Goal: Information Seeking & Learning: Compare options

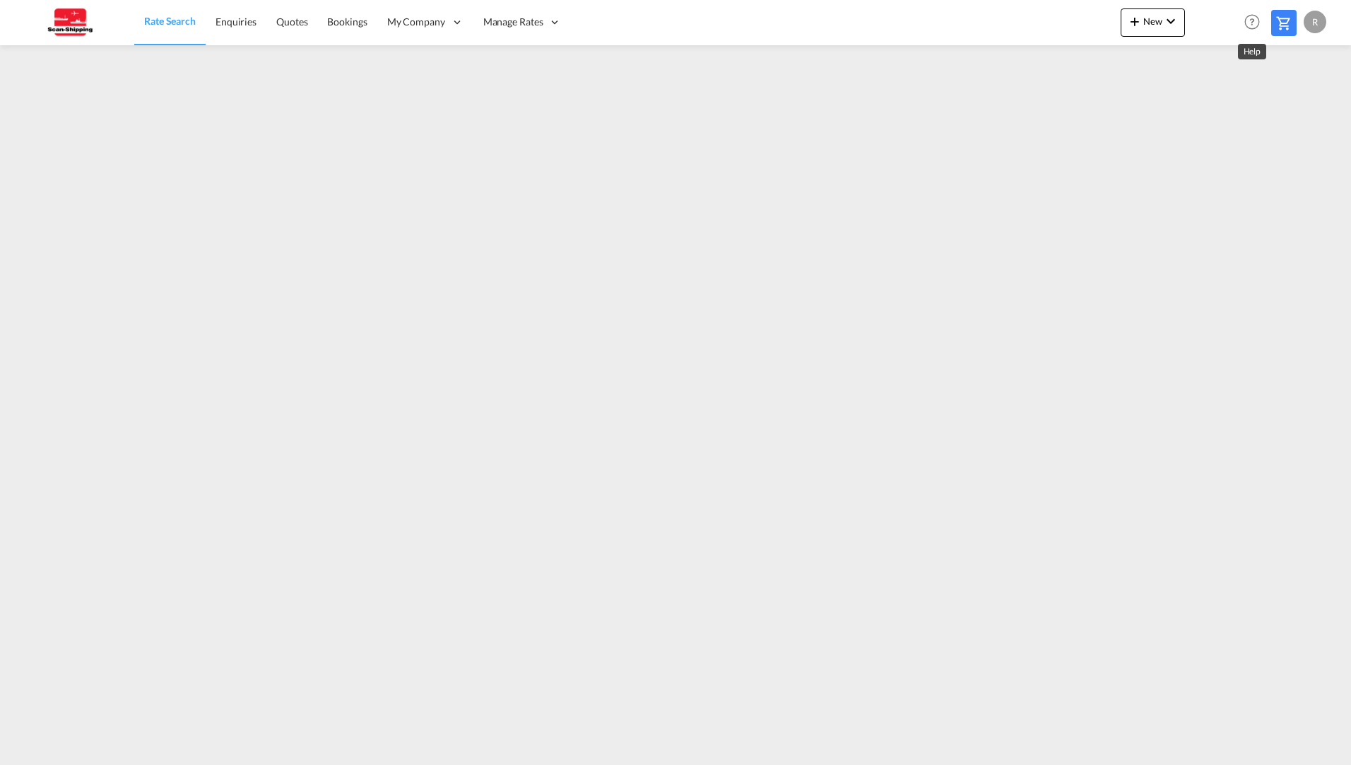
click at [1247, 24] on md-icon "Help" at bounding box center [1252, 22] width 24 height 24
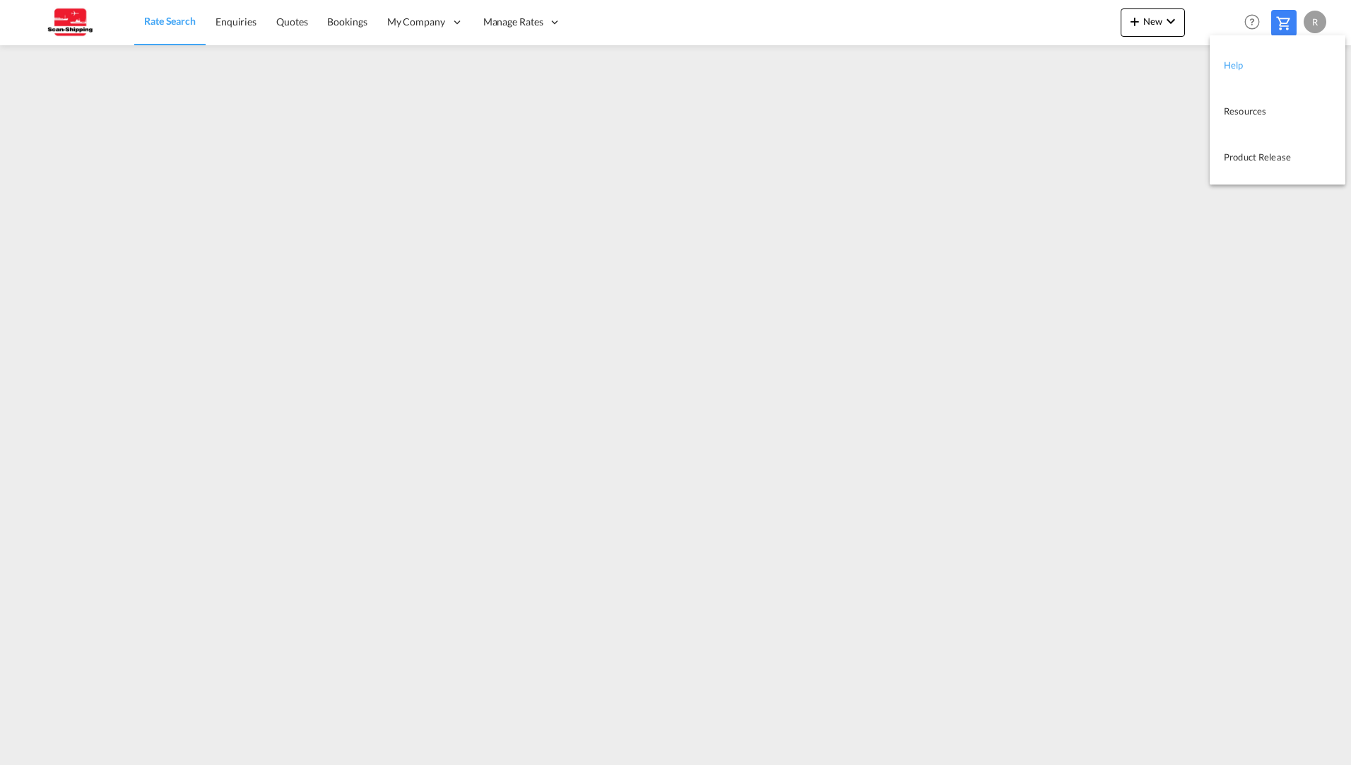
click at [1231, 63] on link "Help" at bounding box center [1267, 64] width 86 height 35
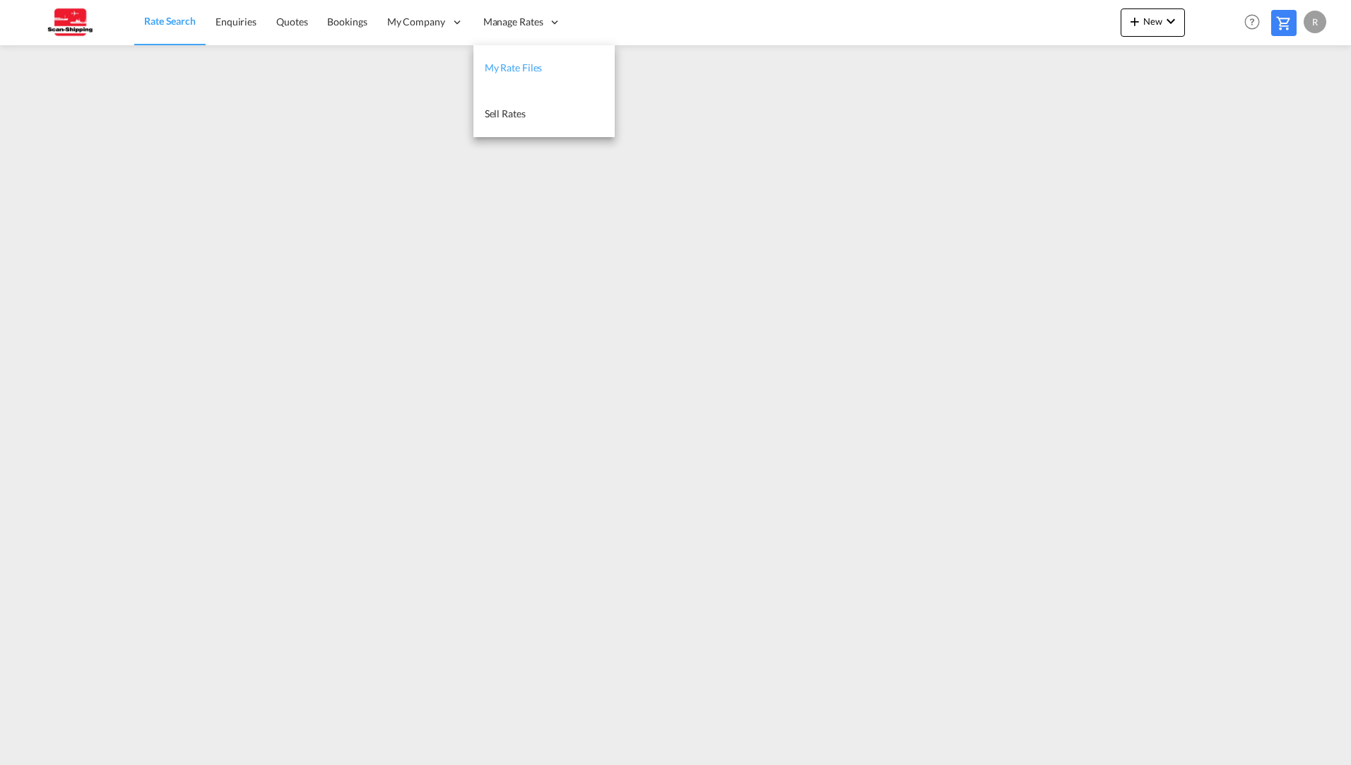
click at [518, 57] on link "My Rate Files" at bounding box center [544, 68] width 141 height 46
click at [168, 25] on span "Rate Search" at bounding box center [169, 22] width 51 height 12
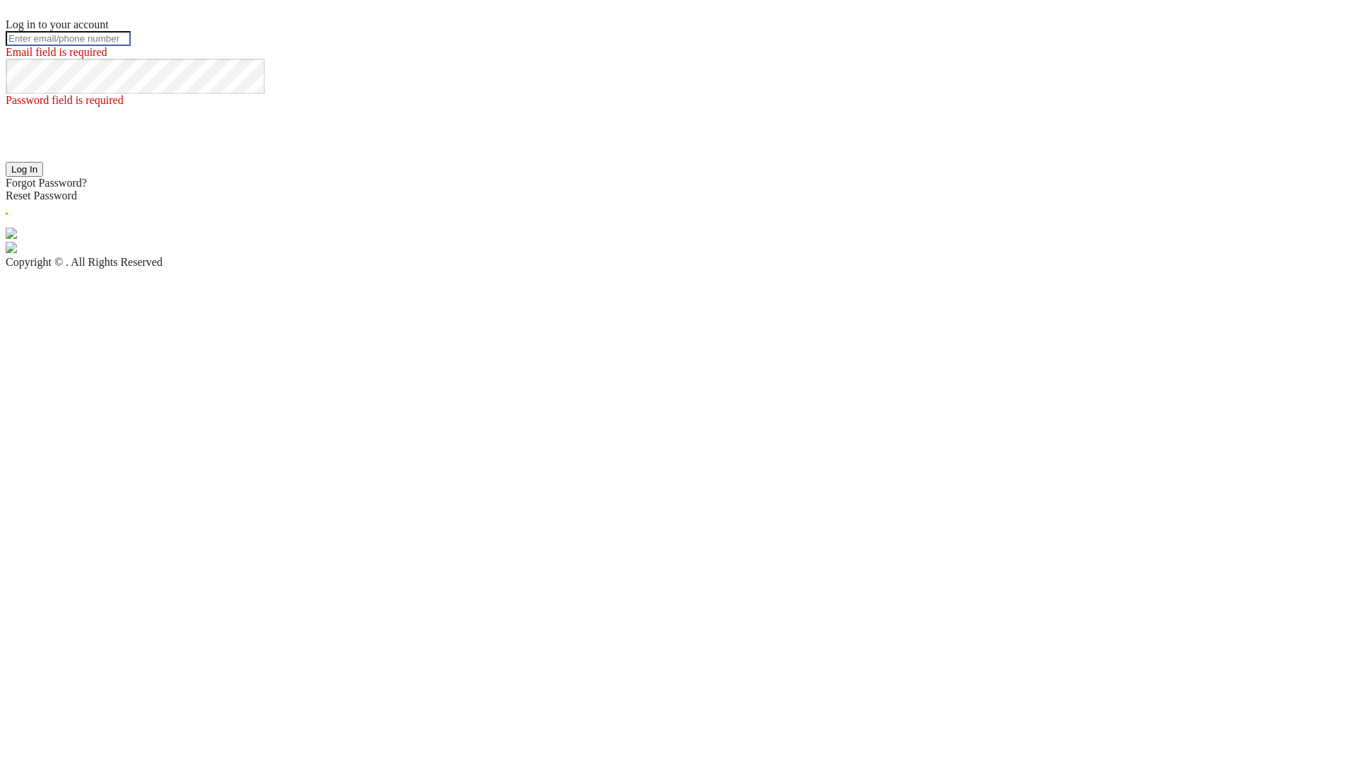
click at [131, 46] on input "text" at bounding box center [68, 38] width 125 height 15
type input "rnjohansen@scan-shipping.com"
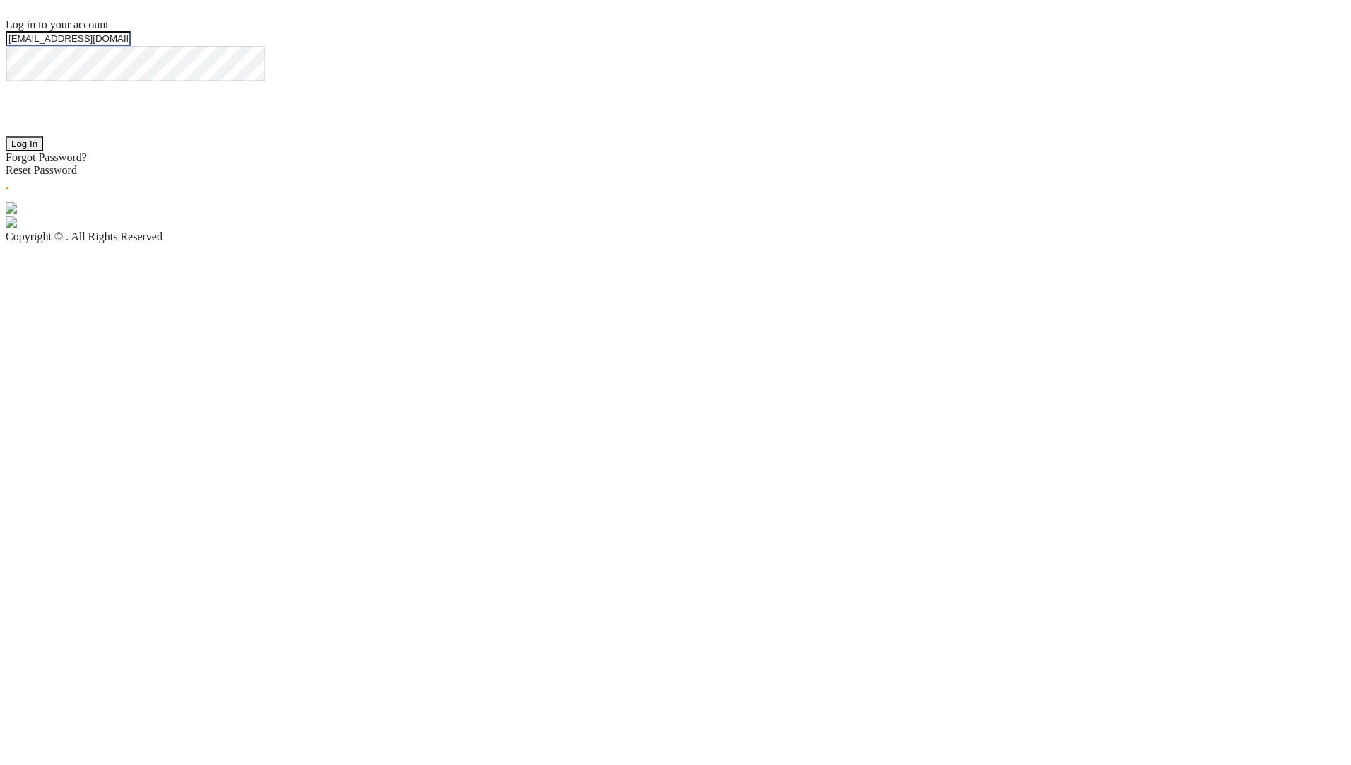
click at [43, 151] on button "Log In" at bounding box center [24, 143] width 37 height 15
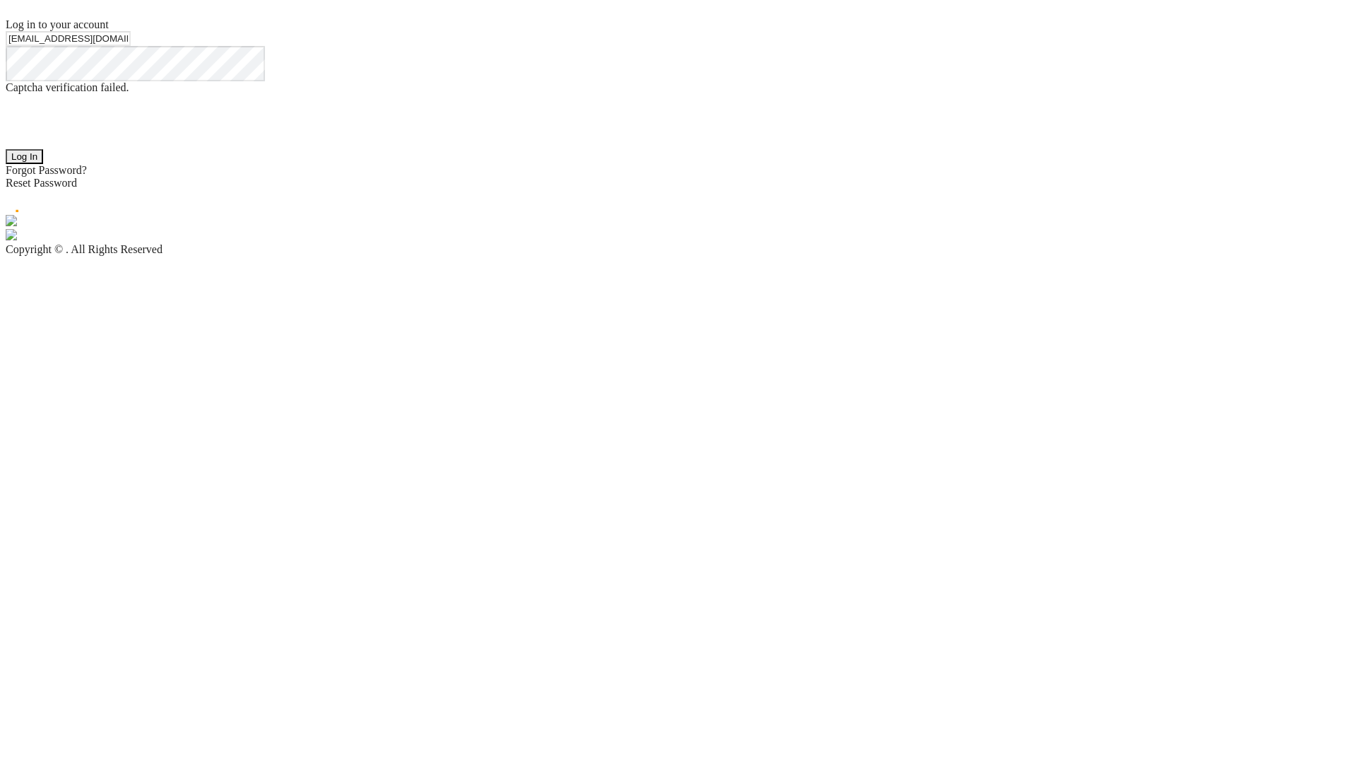
click at [43, 164] on button "Log In" at bounding box center [24, 156] width 37 height 15
click at [939, 215] on div "Log in to your account rnjohansen@scan-shipping.com The user credentials were i…" at bounding box center [676, 116] width 1340 height 196
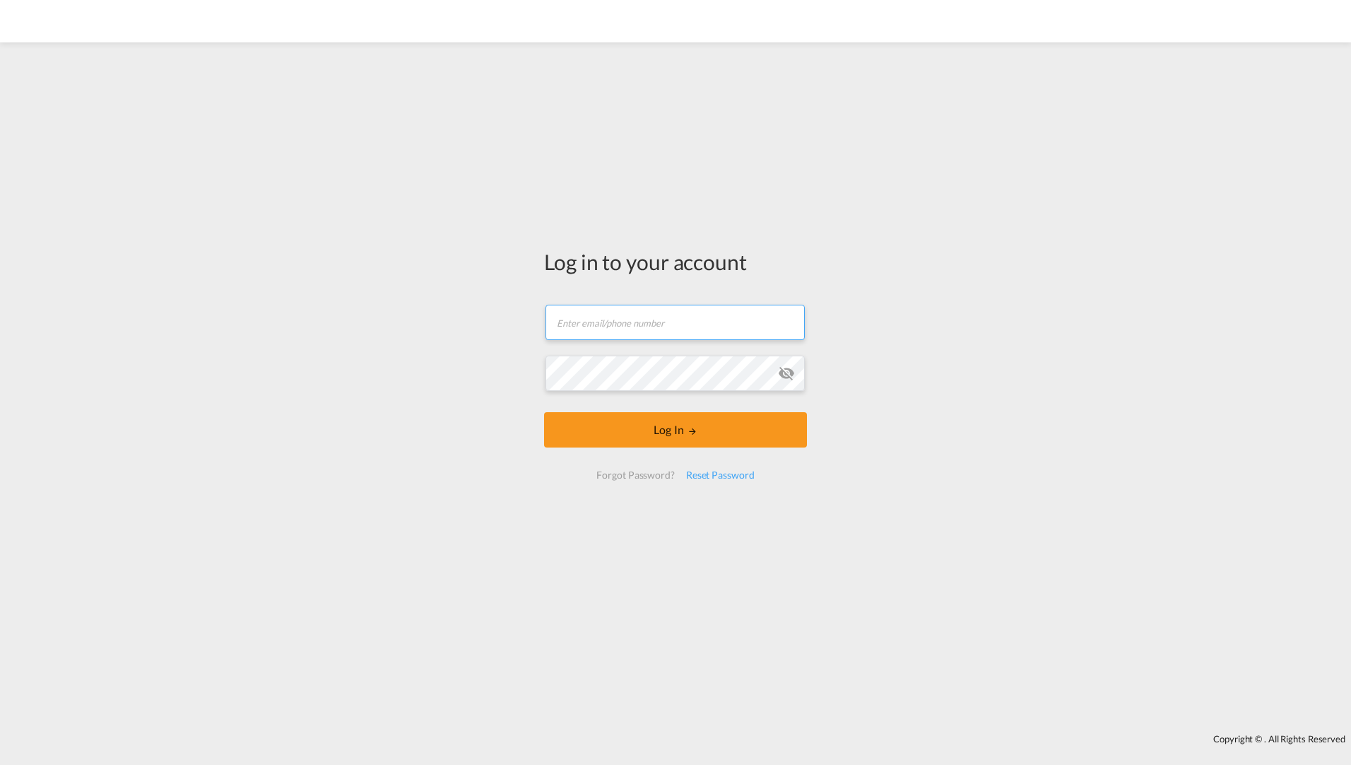
click at [612, 319] on input "text" at bounding box center [675, 322] width 259 height 35
type input "rnjohansen@scan-shipping.com"
click at [662, 438] on button "Log In" at bounding box center [675, 429] width 263 height 35
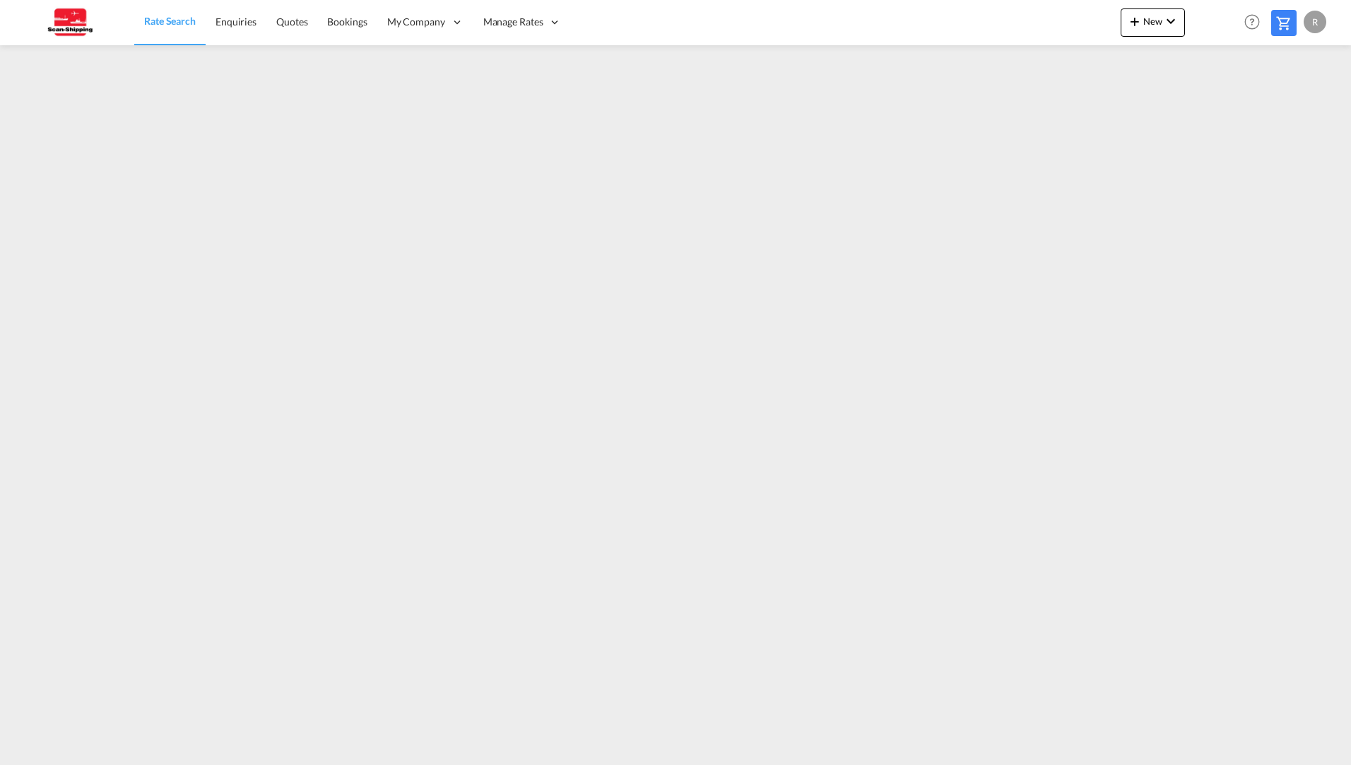
click at [1315, 26] on div "R" at bounding box center [1315, 22] width 23 height 23
click at [1289, 113] on button "Logout" at bounding box center [1299, 108] width 92 height 28
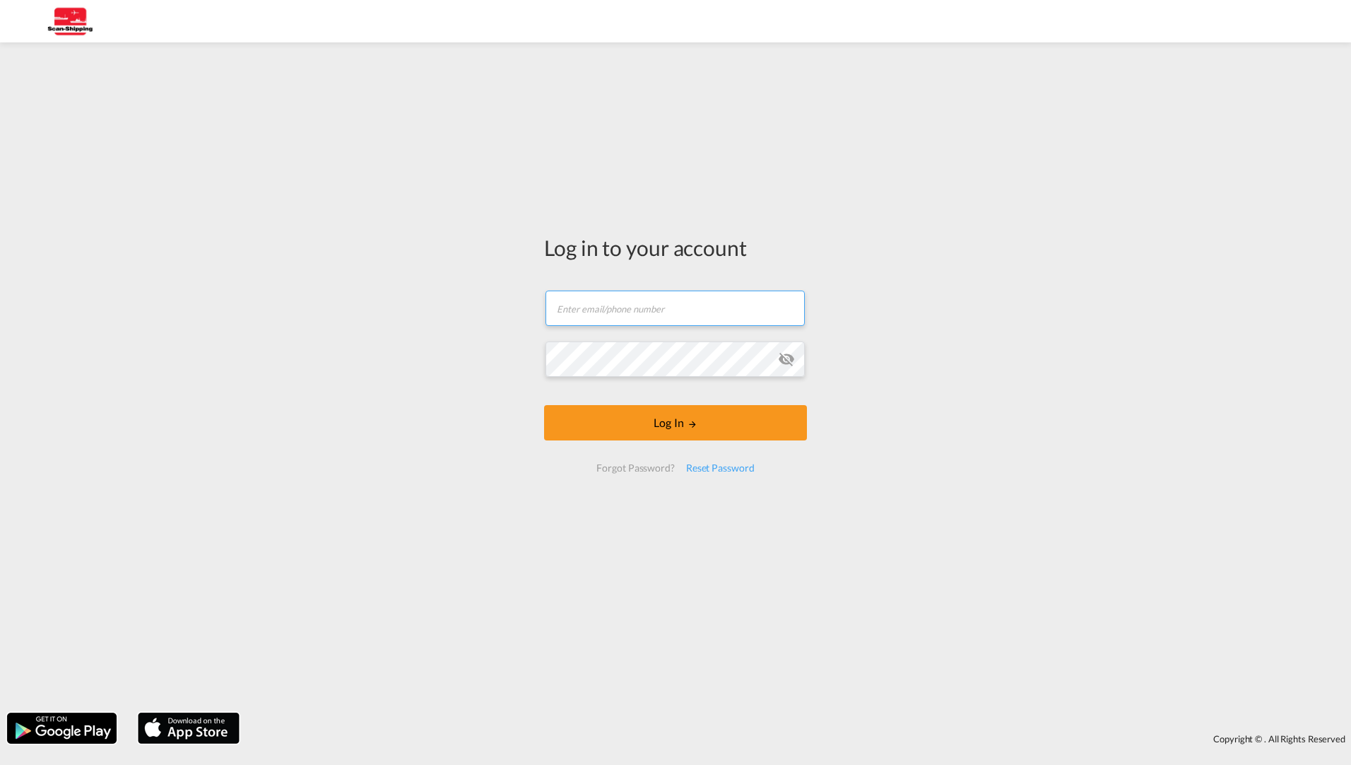
type input "[EMAIL_ADDRESS][DOMAIN_NAME]"
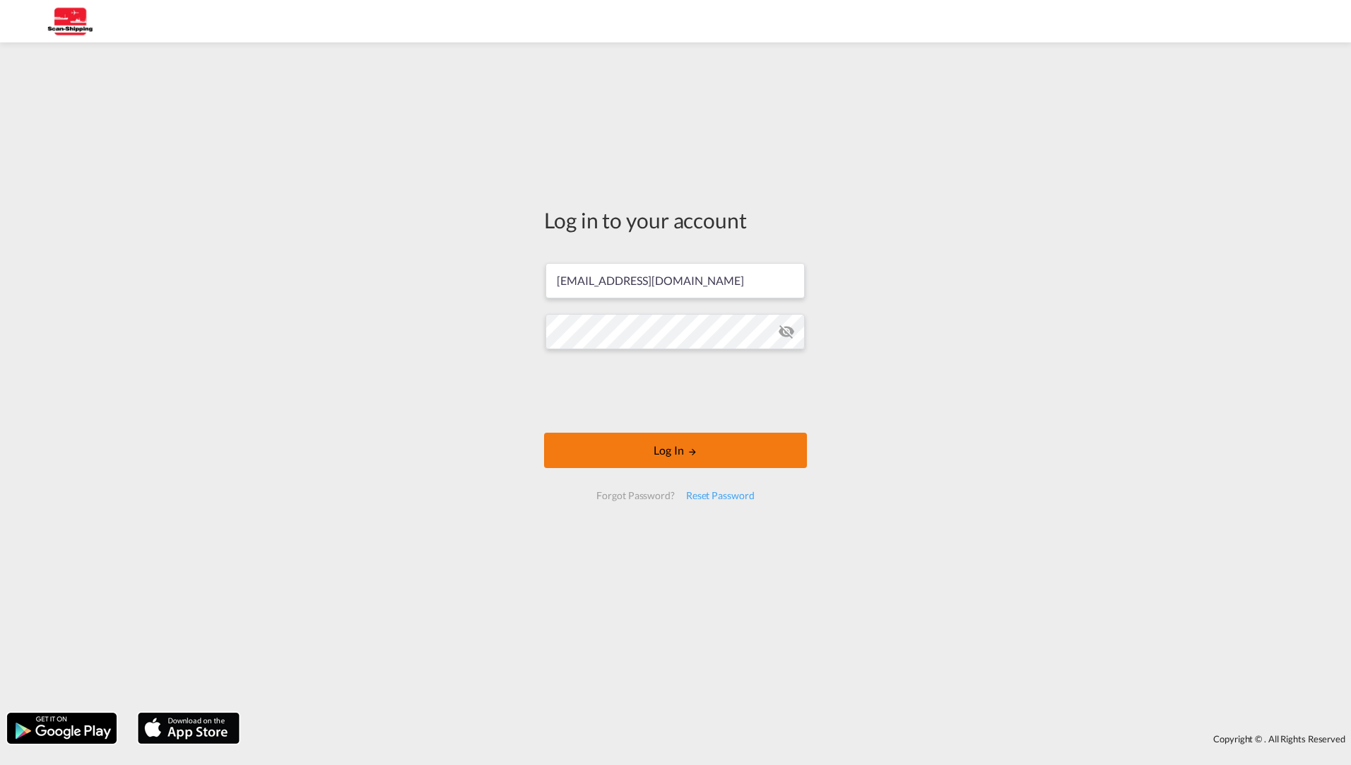
click at [686, 454] on button "Log In" at bounding box center [675, 450] width 263 height 35
